Goal: Find specific page/section: Find specific page/section

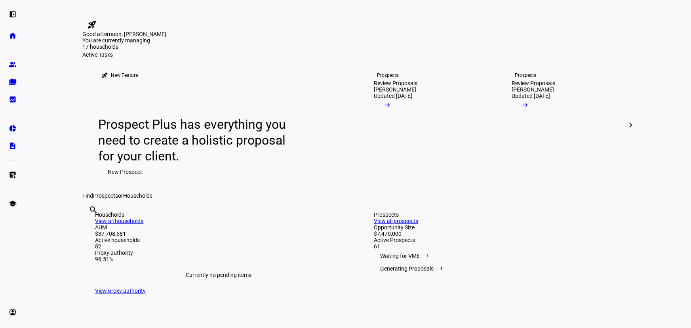
click at [512, 37] on div "Good afternoon, [PERSON_NAME]" at bounding box center [358, 34] width 551 height 6
click at [13, 68] on eth-mat-symbol "group" at bounding box center [13, 65] width 8 height 8
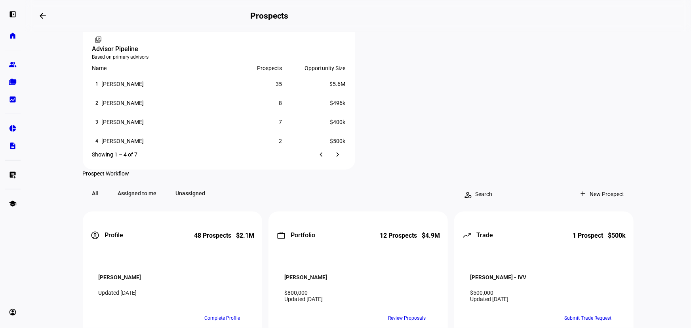
scroll to position [611, 0]
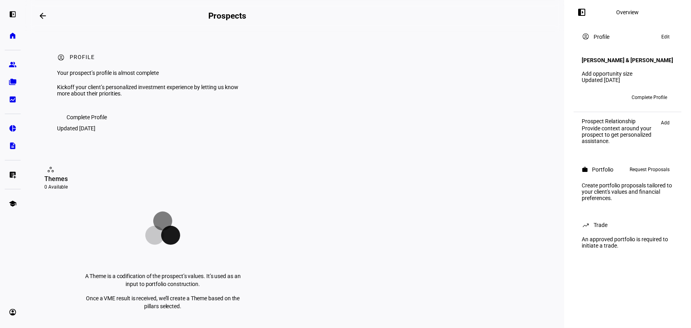
click at [46, 20] on mat-icon "arrow_backwards" at bounding box center [42, 15] width 9 height 9
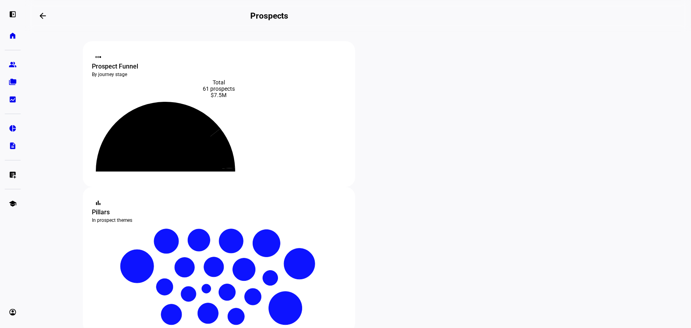
click at [55, 100] on eth-layout-page-content "steppers contact_support Prospect Funnel By journey stage What's this data? Tot…" at bounding box center [357, 180] width 665 height 296
